Goal: Check status: Check status

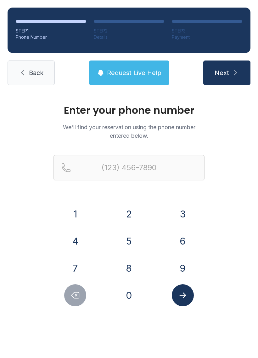
click at [181, 213] on button "3" at bounding box center [183, 214] width 22 height 22
click at [123, 214] on button "2" at bounding box center [129, 214] width 22 height 22
click at [68, 213] on button "1" at bounding box center [75, 214] width 22 height 22
click at [180, 239] on button "6" at bounding box center [183, 241] width 22 height 22
click at [189, 275] on button "9" at bounding box center [183, 268] width 22 height 22
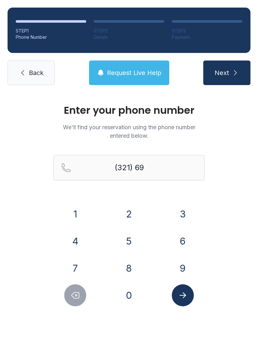
click at [180, 224] on button "3" at bounding box center [183, 214] width 22 height 22
click at [130, 293] on button "0" at bounding box center [129, 295] width 22 height 22
click at [72, 257] on button "7" at bounding box center [75, 268] width 22 height 22
click at [130, 218] on button "2" at bounding box center [129, 214] width 22 height 22
click at [183, 242] on button "6" at bounding box center [183, 241] width 22 height 22
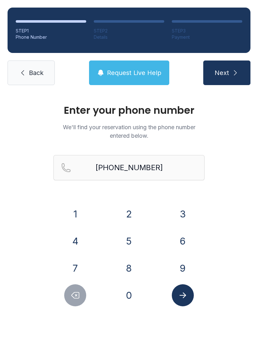
click at [183, 293] on icon "Submit lookup form" at bounding box center [182, 294] width 9 height 9
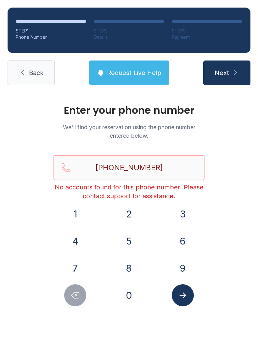
click at [169, 174] on input "[PHONE_NUMBER]" at bounding box center [129, 167] width 151 height 25
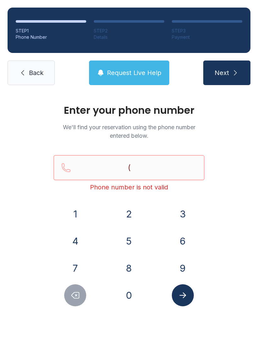
type input "("
